Goal: Check status

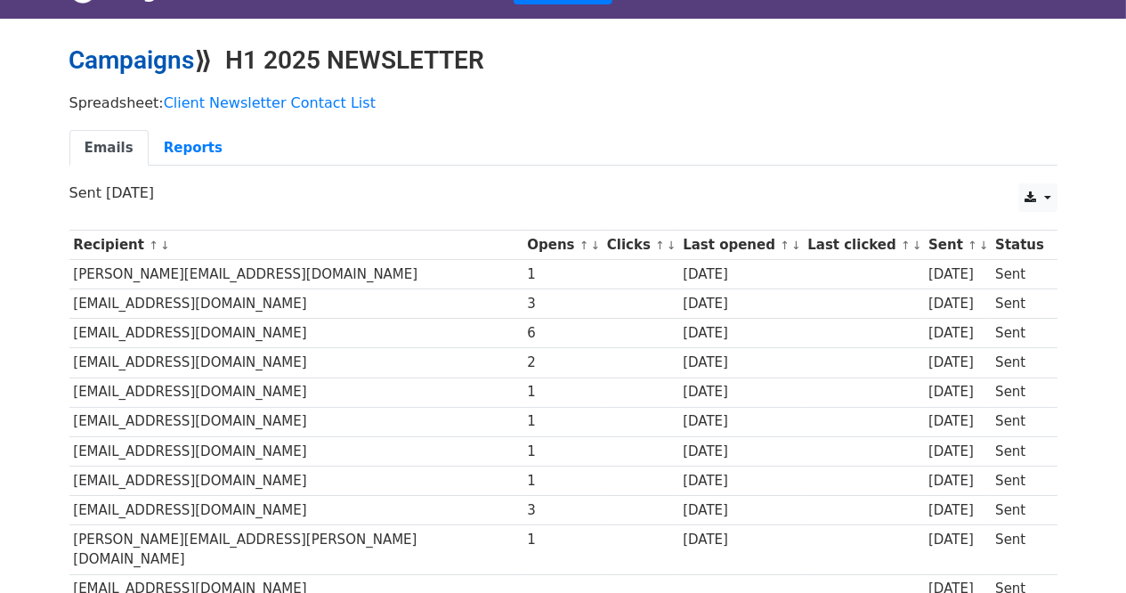
click at [168, 55] on link "Campaigns" at bounding box center [132, 59] width 126 height 29
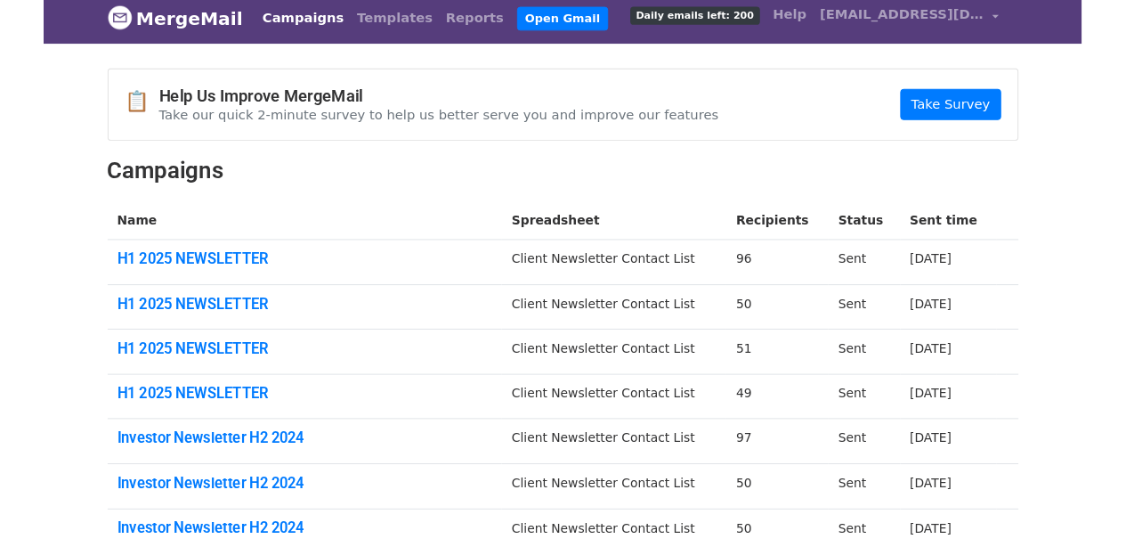
scroll to position [11, 0]
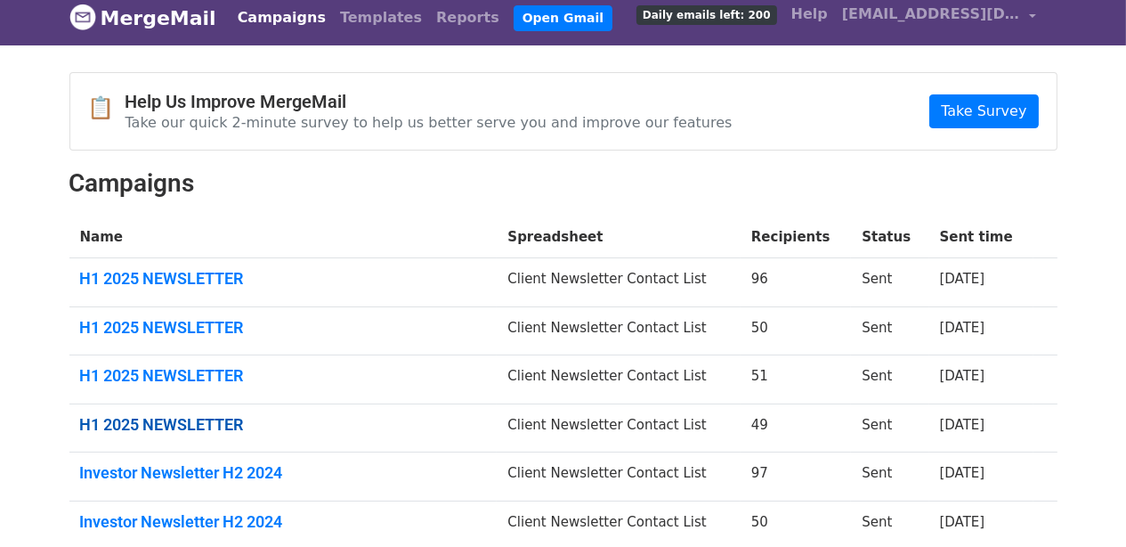
click at [161, 421] on link "H1 2025 NEWSLETTER" at bounding box center [283, 425] width 407 height 20
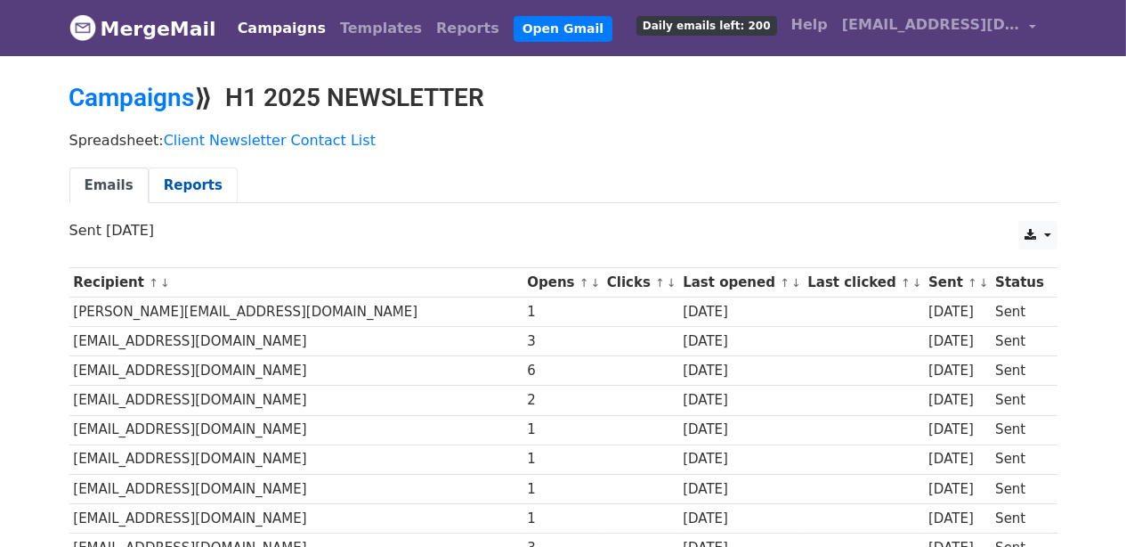
click at [187, 175] on link "Reports" at bounding box center [193, 185] width 89 height 36
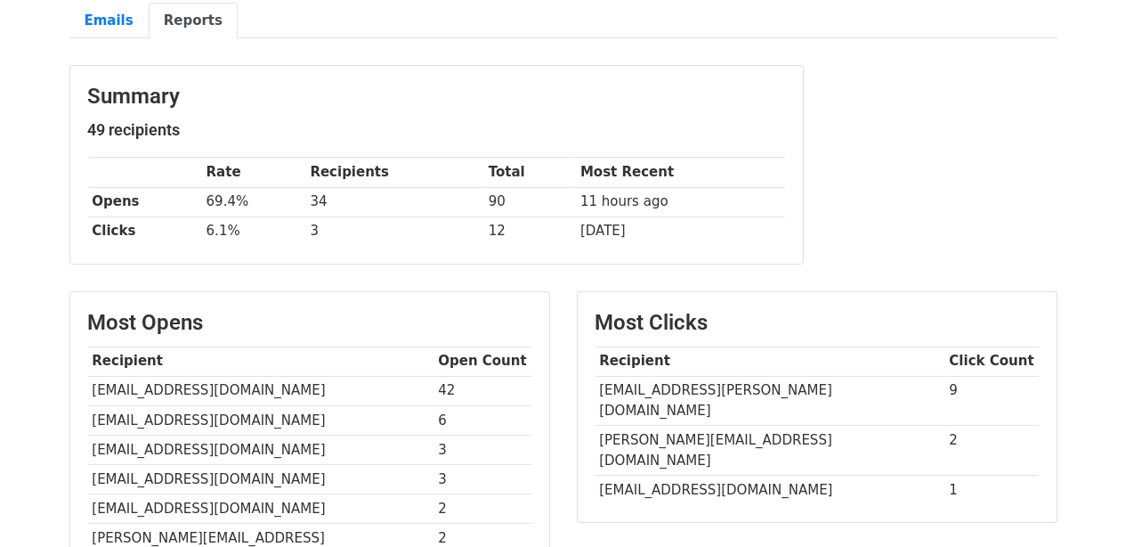
scroll to position [82, 0]
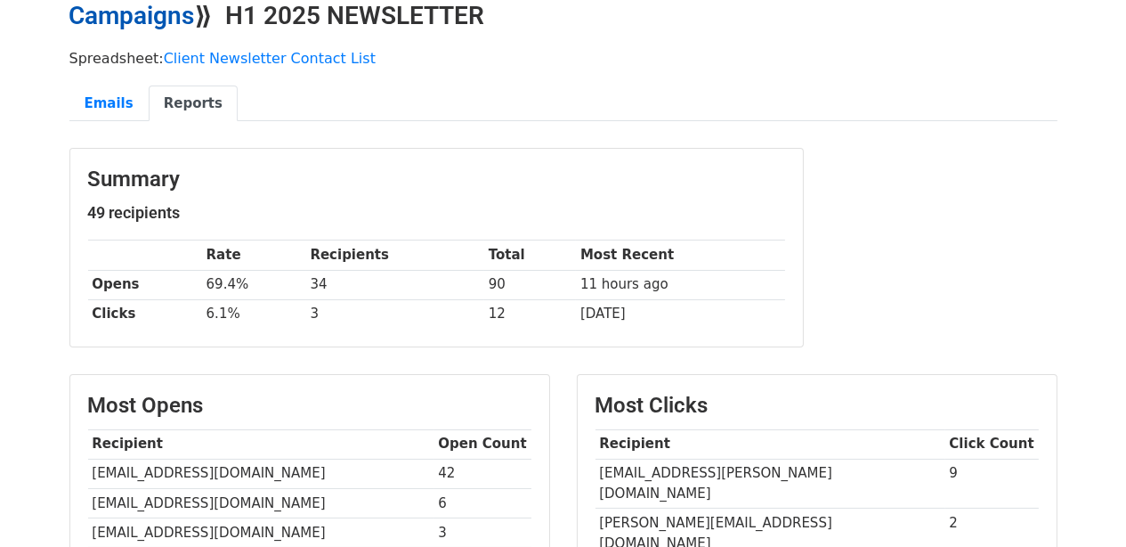
click at [142, 22] on link "Campaigns" at bounding box center [132, 15] width 126 height 29
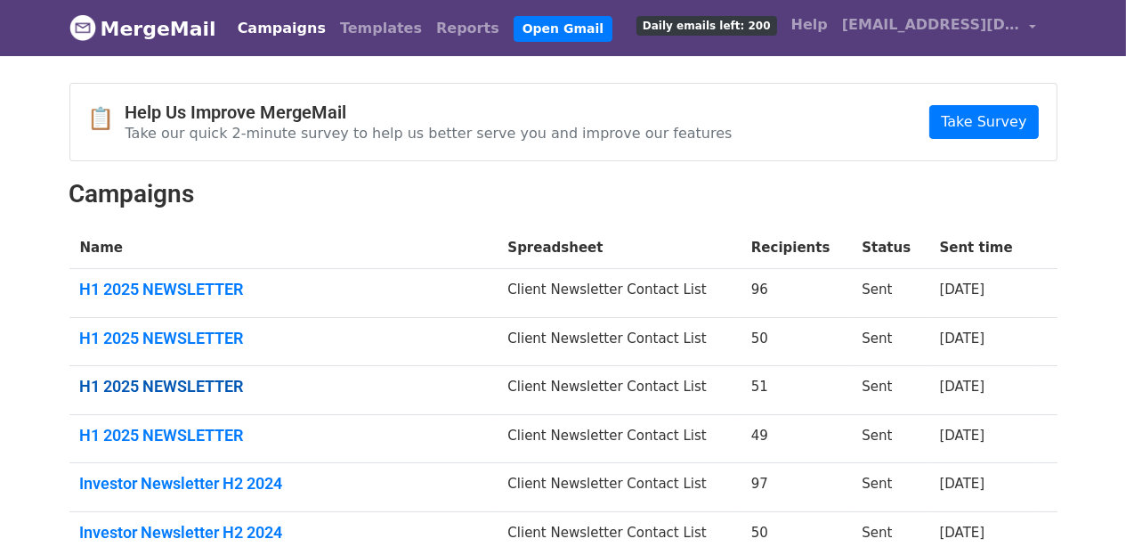
click at [156, 379] on link "H1 2025 NEWSLETTER" at bounding box center [283, 387] width 407 height 20
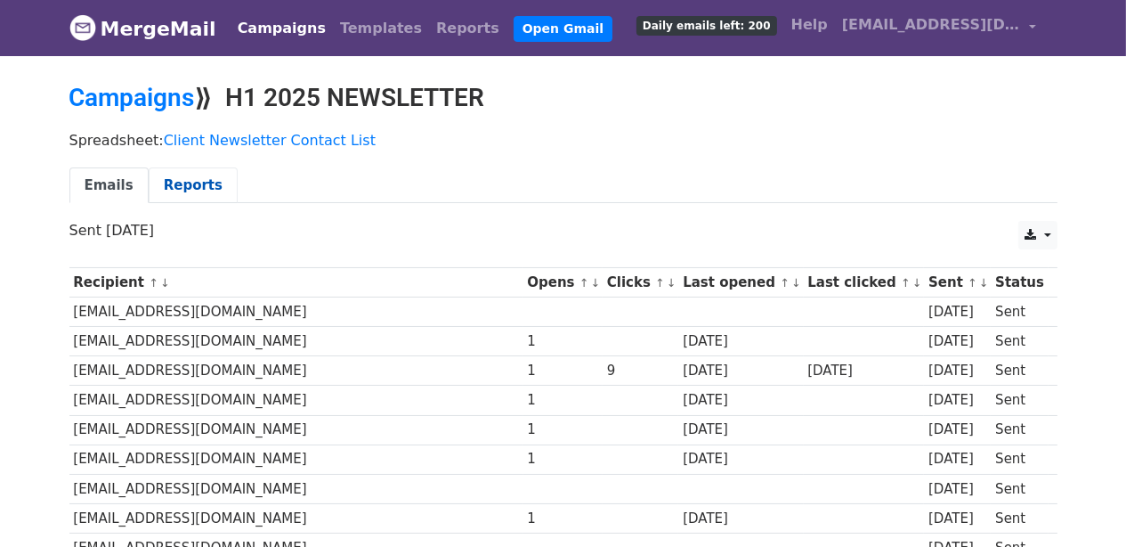
click at [176, 184] on link "Reports" at bounding box center [193, 185] width 89 height 36
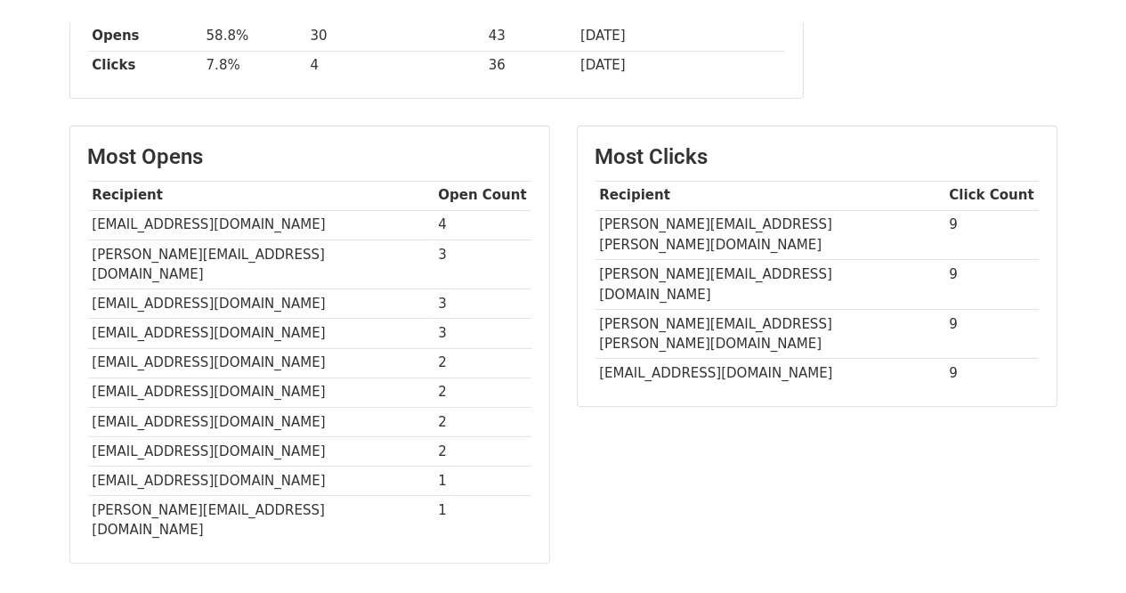
scroll to position [365, 0]
